Goal: Find specific page/section: Find specific page/section

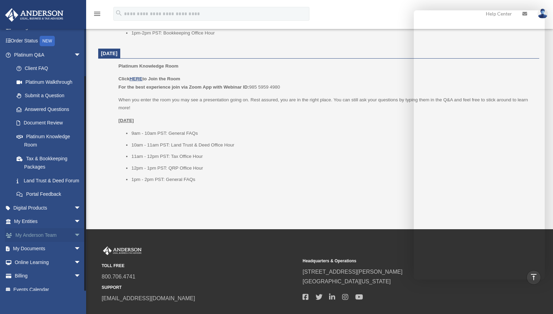
scroll to position [52, 0]
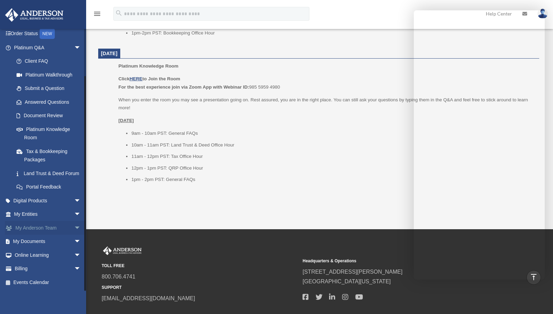
click at [56, 226] on link "My [PERSON_NAME] Team arrow_drop_down" at bounding box center [48, 228] width 86 height 14
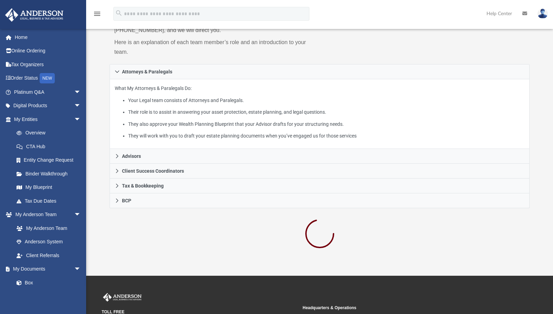
scroll to position [85, 0]
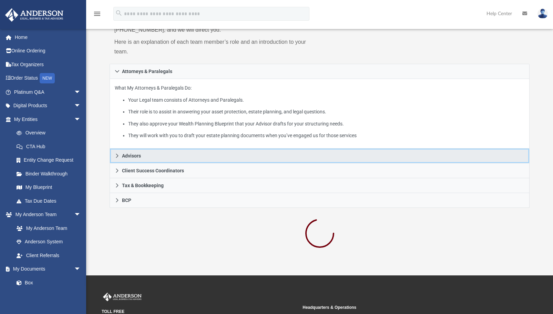
click at [118, 157] on icon at bounding box center [117, 155] width 5 height 5
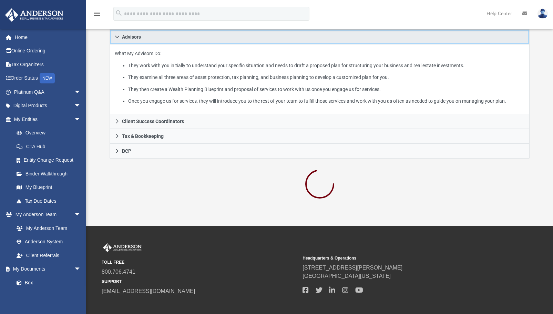
scroll to position [134, 0]
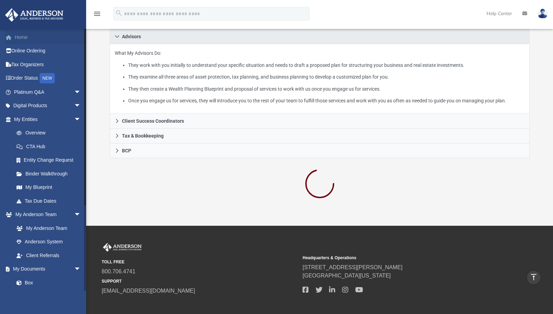
click at [17, 39] on link "Home" at bounding box center [48, 37] width 86 height 14
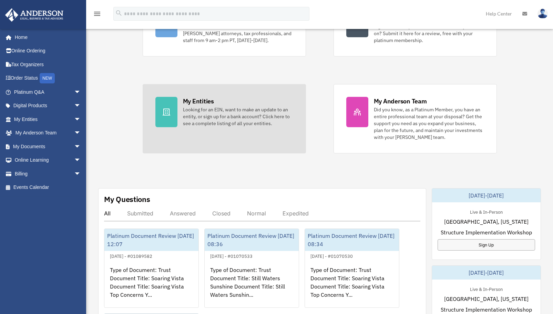
scroll to position [85, 0]
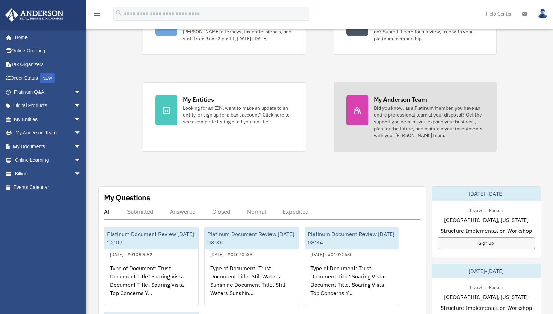
click at [368, 98] on div at bounding box center [357, 110] width 22 height 30
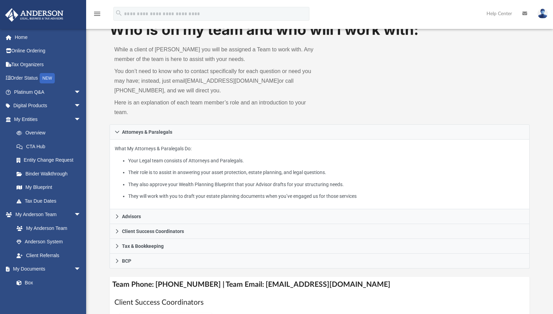
scroll to position [26, 0]
